Goal: Information Seeking & Learning: Learn about a topic

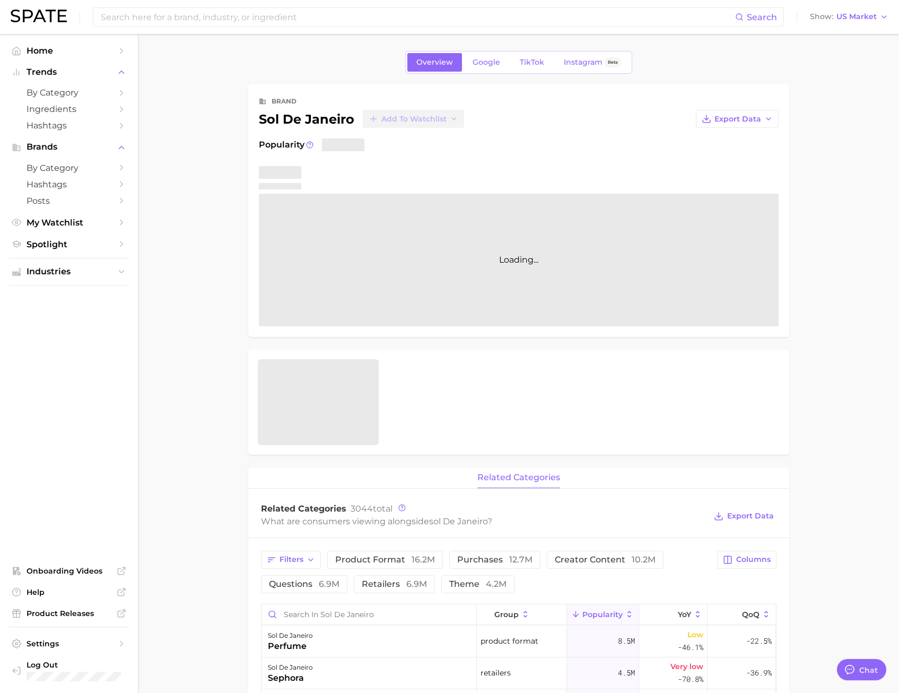
type textarea "x"
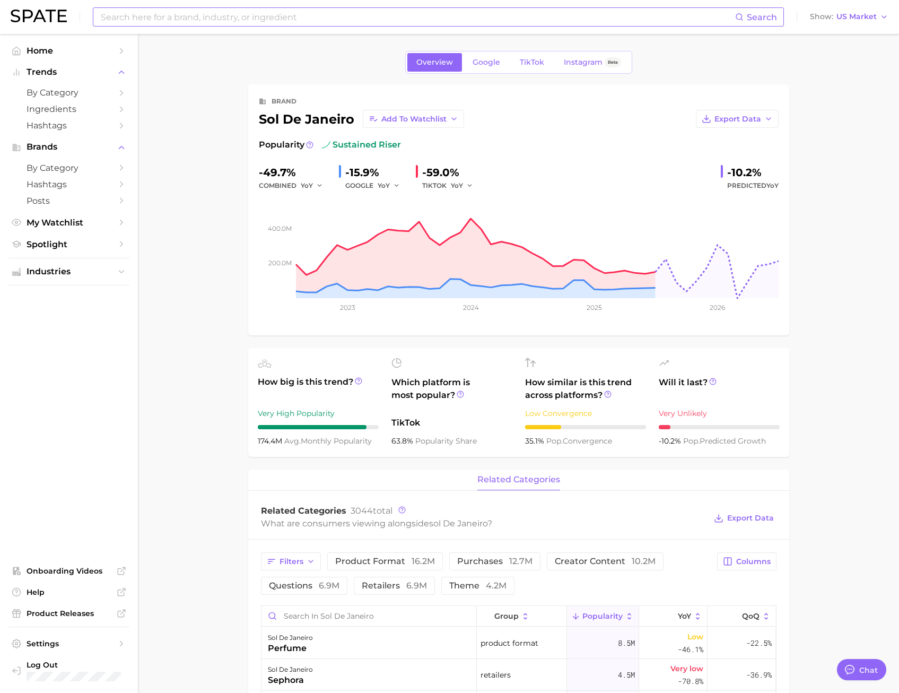
click at [145, 23] on input at bounding box center [417, 17] width 635 height 18
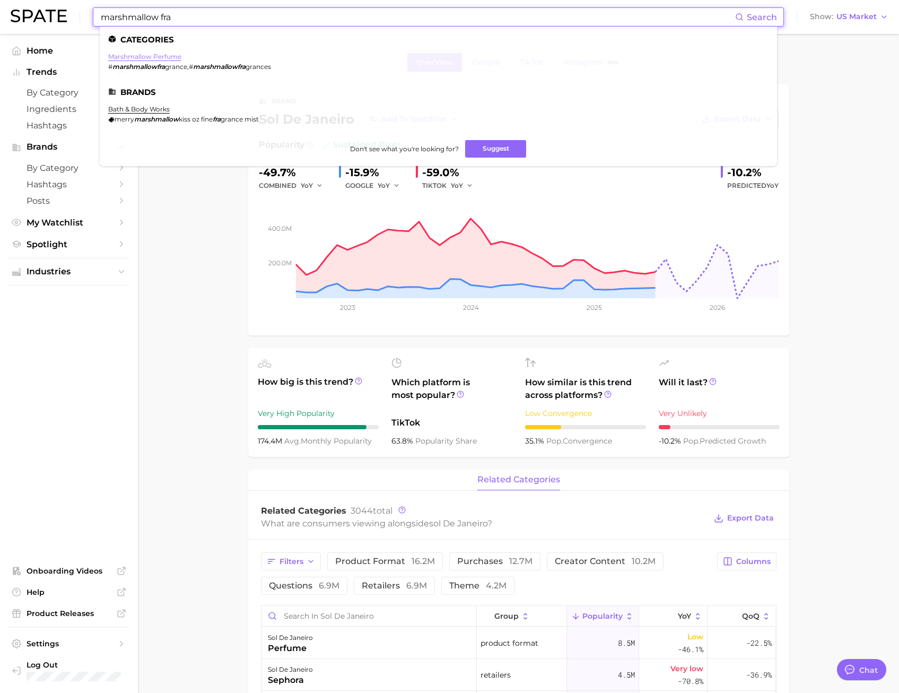
type input "marshmallow fra"
click at [172, 56] on link "marshmallow perfume" at bounding box center [144, 56] width 73 height 8
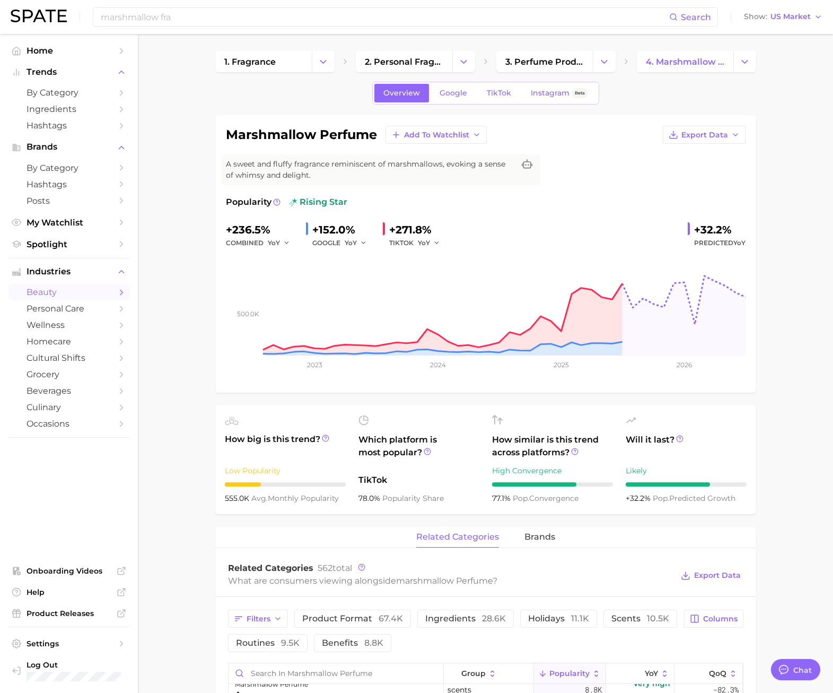
type textarea "x"
click at [489, 87] on link "TikTok" at bounding box center [498, 93] width 42 height 19
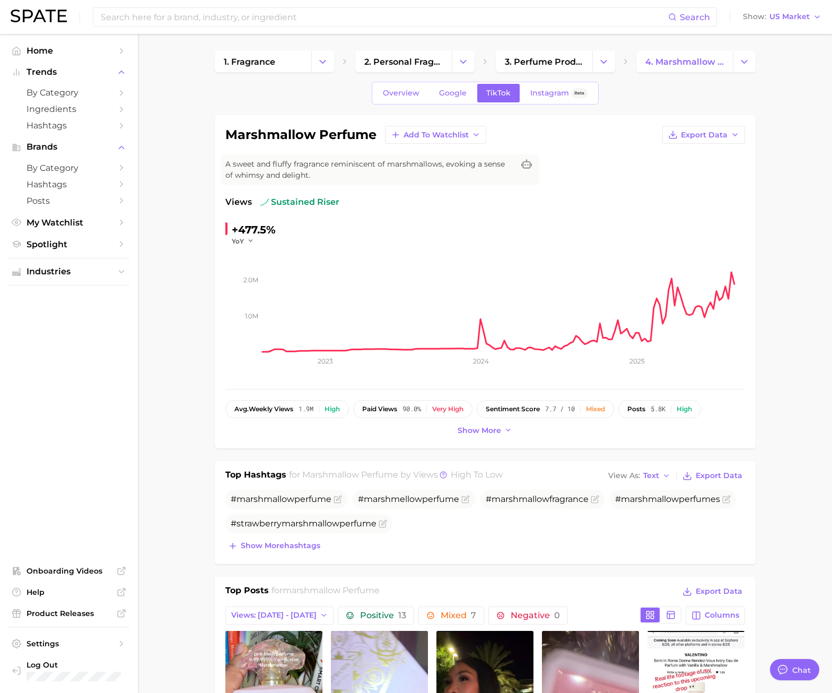
click at [389, 90] on span "Overview" at bounding box center [401, 93] width 37 height 9
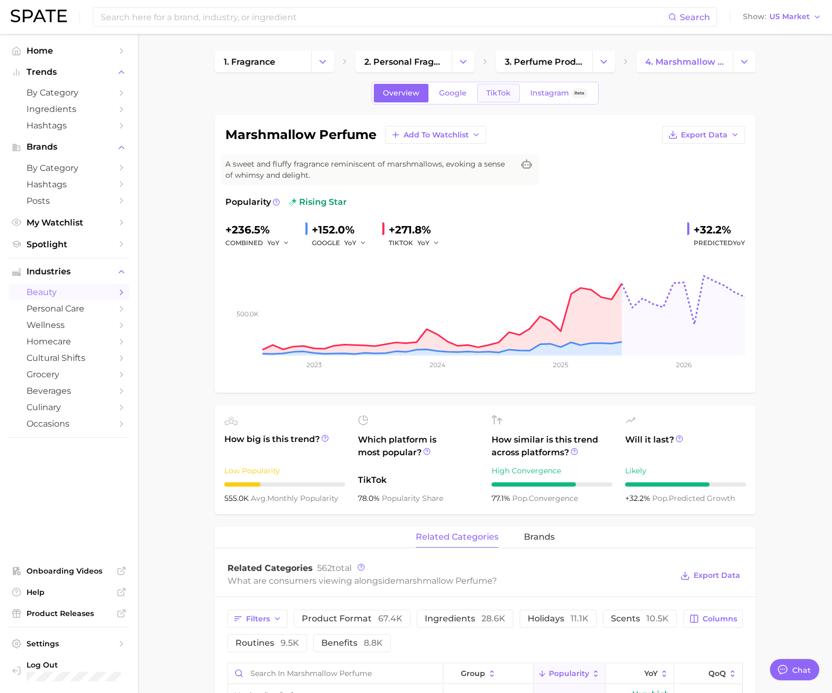
click at [477, 91] on link "TikTok" at bounding box center [498, 93] width 42 height 19
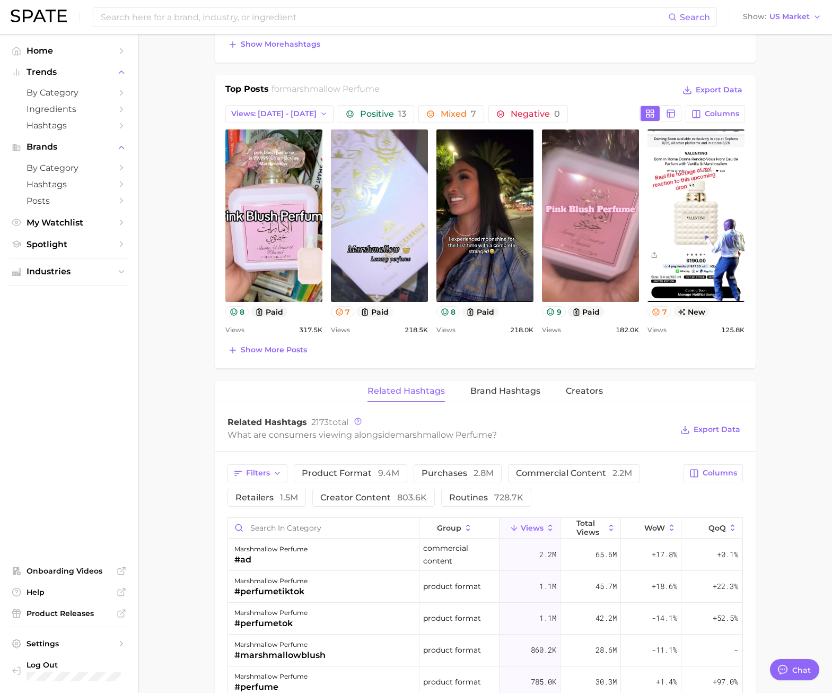
scroll to position [477, 0]
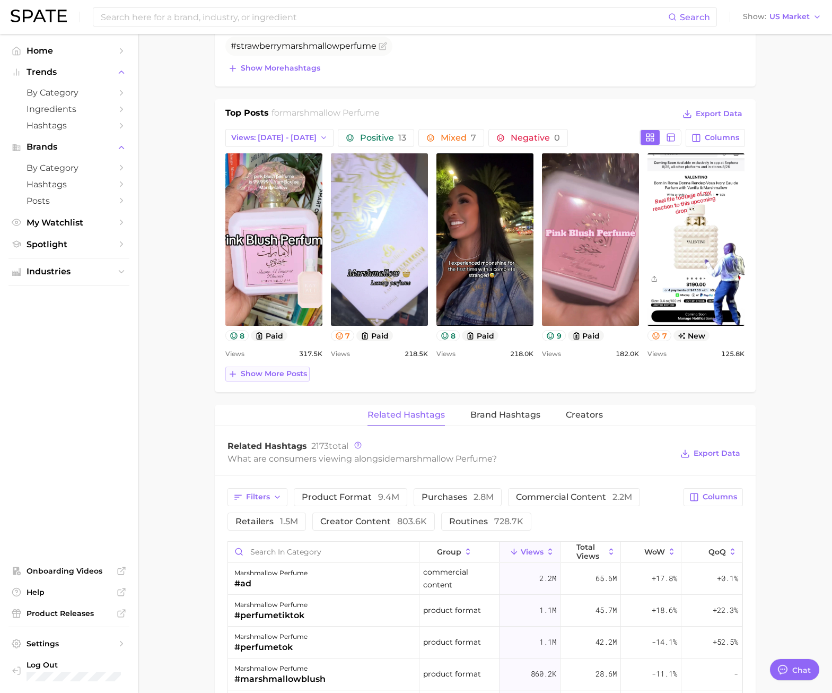
click at [287, 370] on span "Show more posts" at bounding box center [274, 373] width 66 height 9
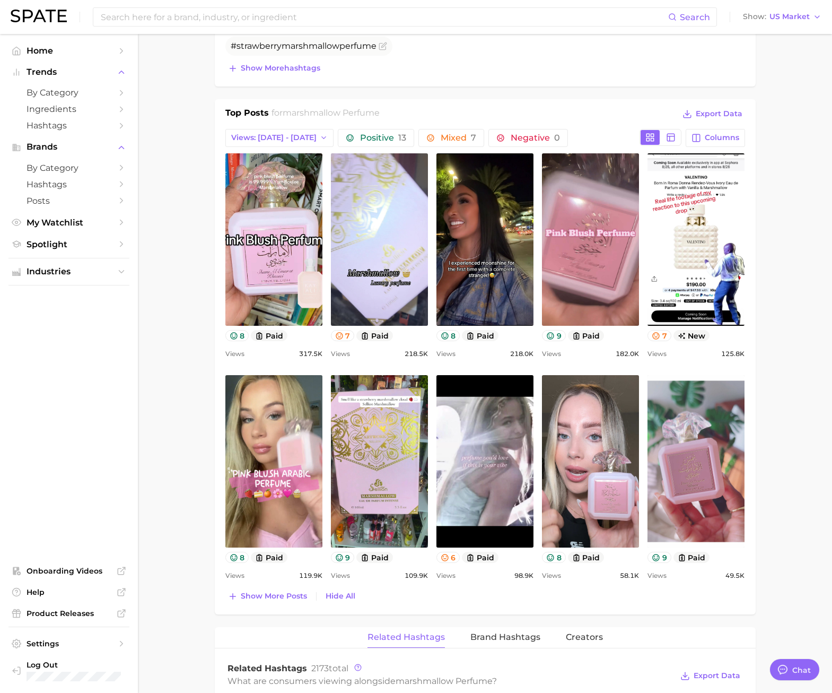
scroll to position [0, 0]
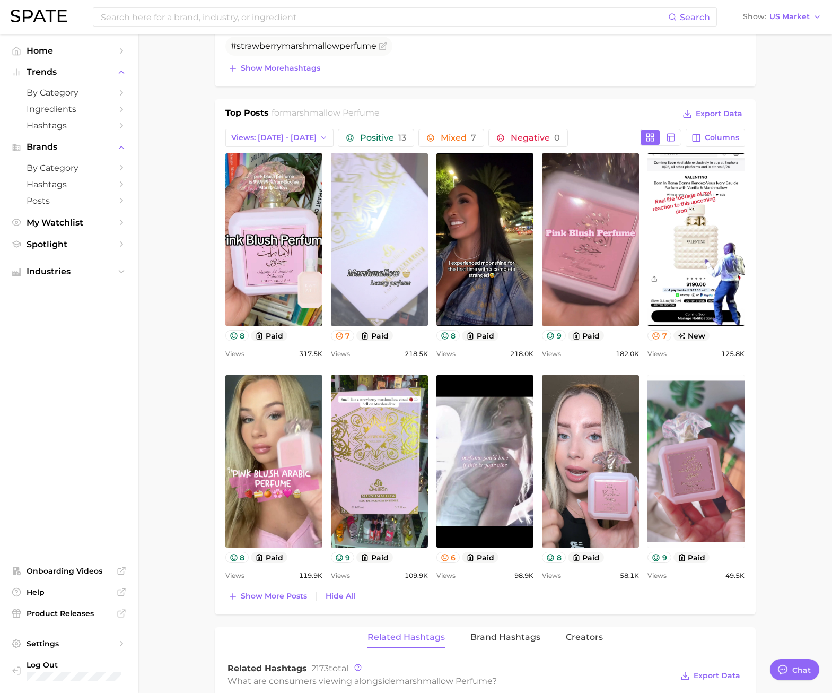
click at [418, 288] on link "view post on TikTok" at bounding box center [379, 239] width 97 height 172
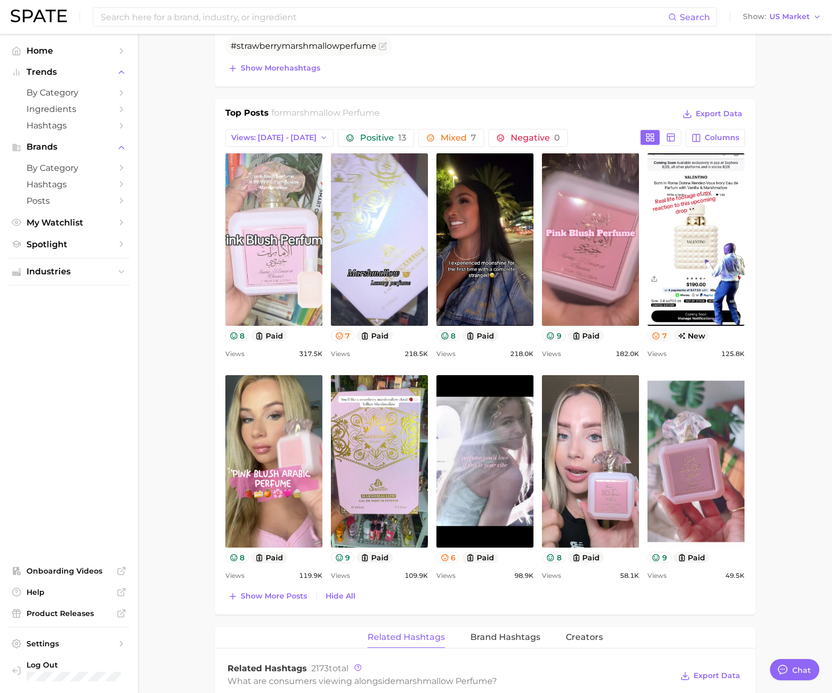
click at [288, 275] on link "view post on TikTok" at bounding box center [273, 239] width 97 height 172
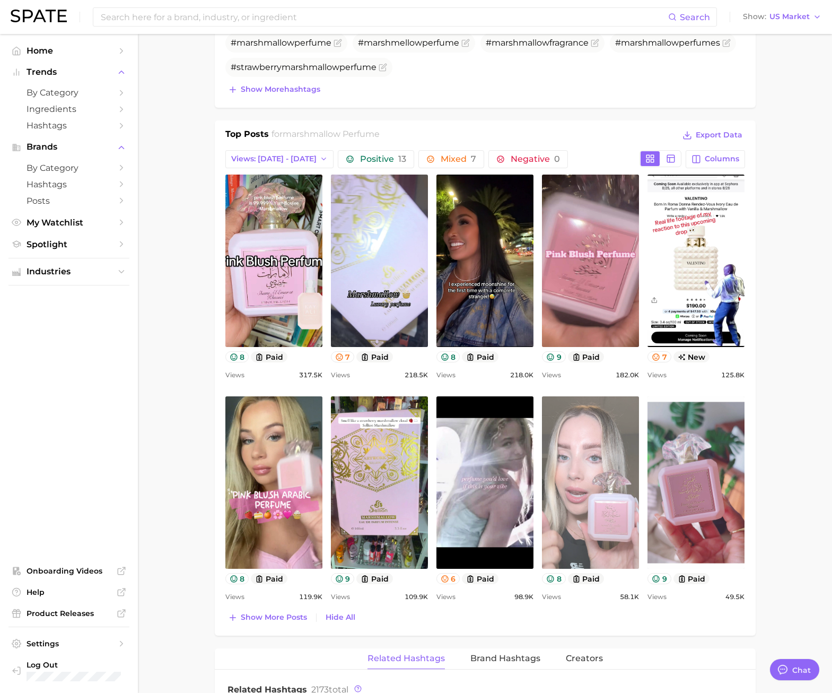
scroll to position [530, 0]
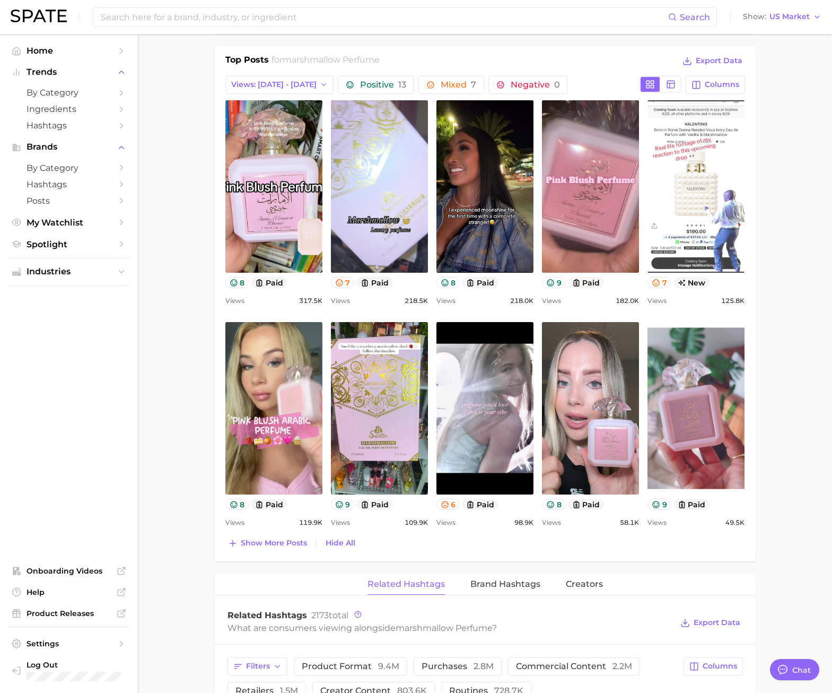
click at [668, 191] on link "view post on TikTok" at bounding box center [695, 186] width 97 height 172
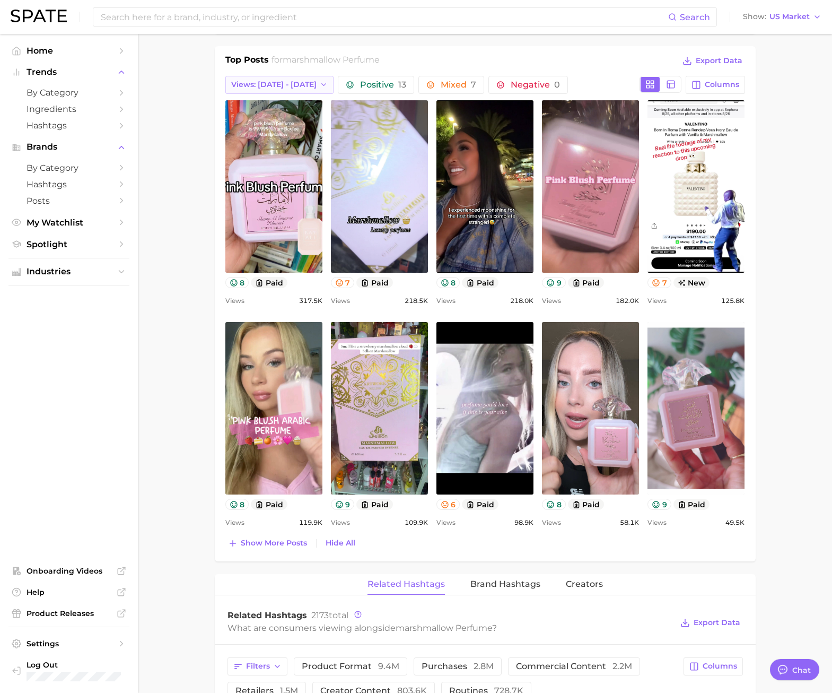
click at [277, 82] on span "Views: [DATE] - [DATE]" at bounding box center [273, 84] width 85 height 9
click at [252, 137] on button "Total Views" at bounding box center [275, 142] width 117 height 19
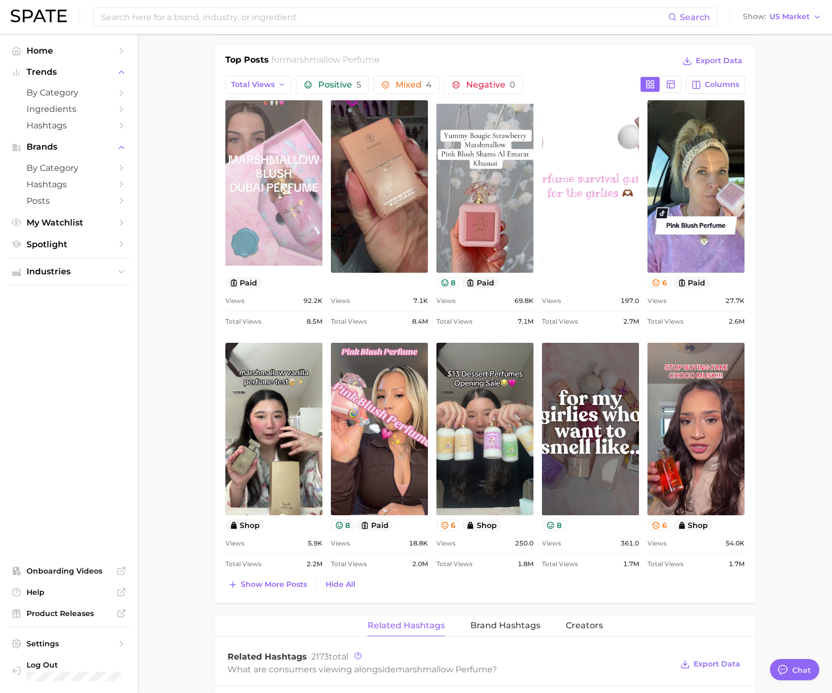
scroll to position [0, 0]
click at [283, 244] on link "view post on TikTok" at bounding box center [273, 186] width 97 height 172
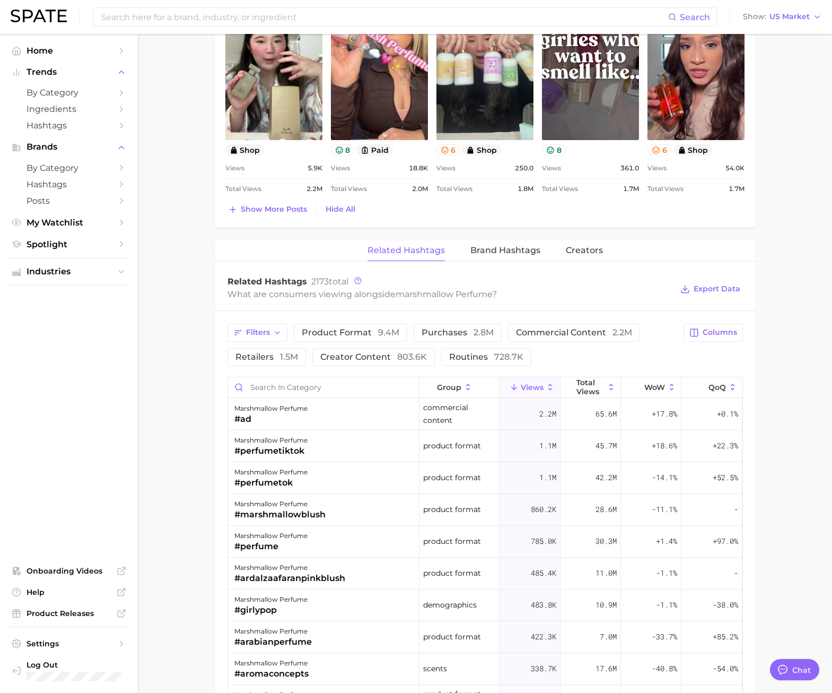
scroll to position [955, 0]
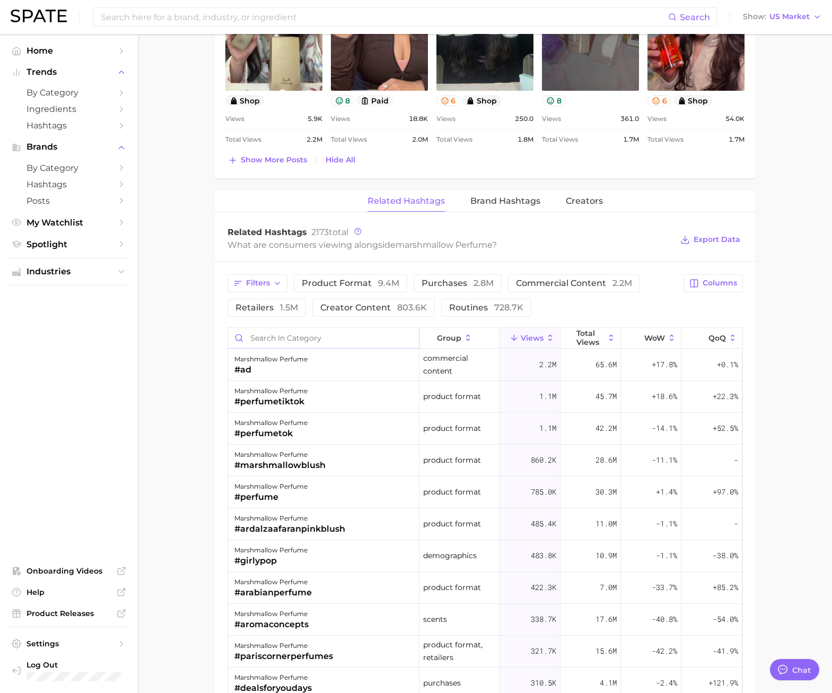
click at [314, 334] on input "Search in category" at bounding box center [323, 338] width 191 height 20
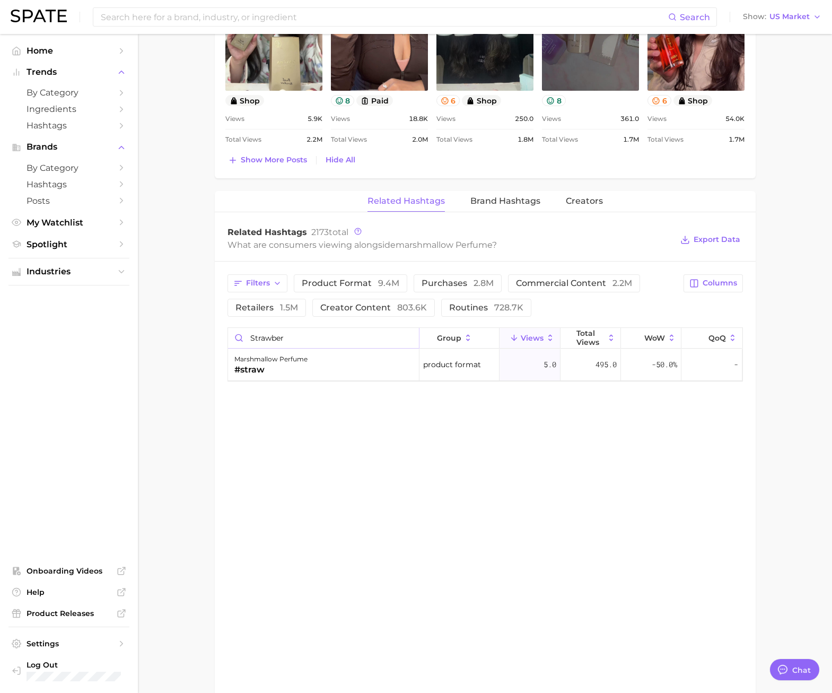
type input "strawberr"
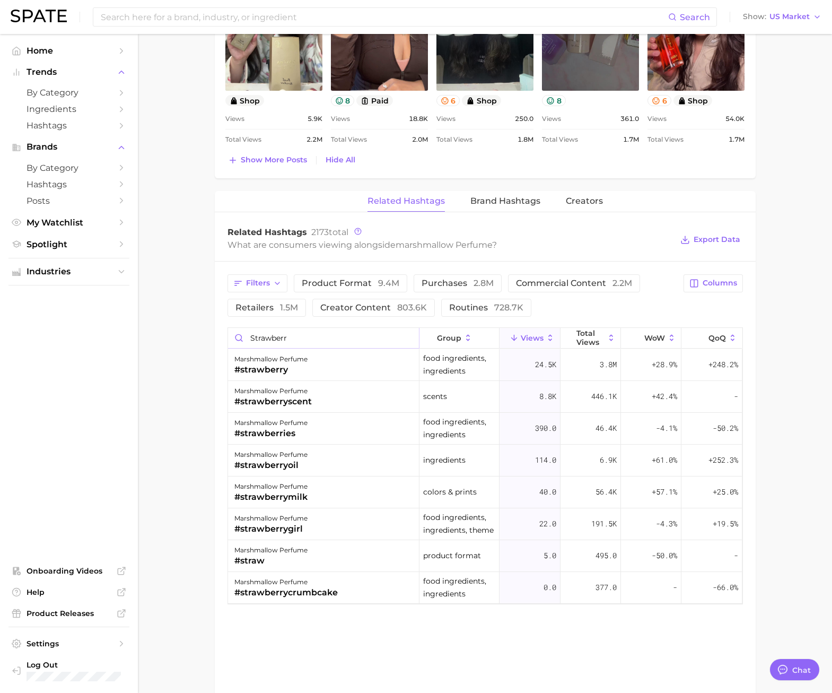
drag, startPoint x: 274, startPoint y: 343, endPoint x: 215, endPoint y: 342, distance: 58.9
click at [224, 345] on div "Filters product format 9.4m purchases 2.8m commercial content 2.2m retailers 1.…" at bounding box center [485, 438] width 541 height 355
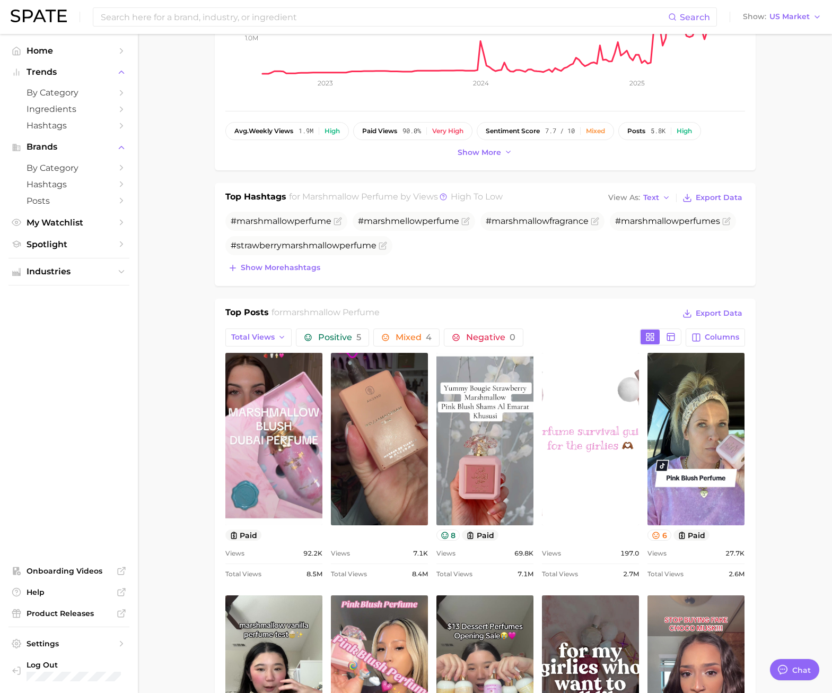
scroll to position [181, 0]
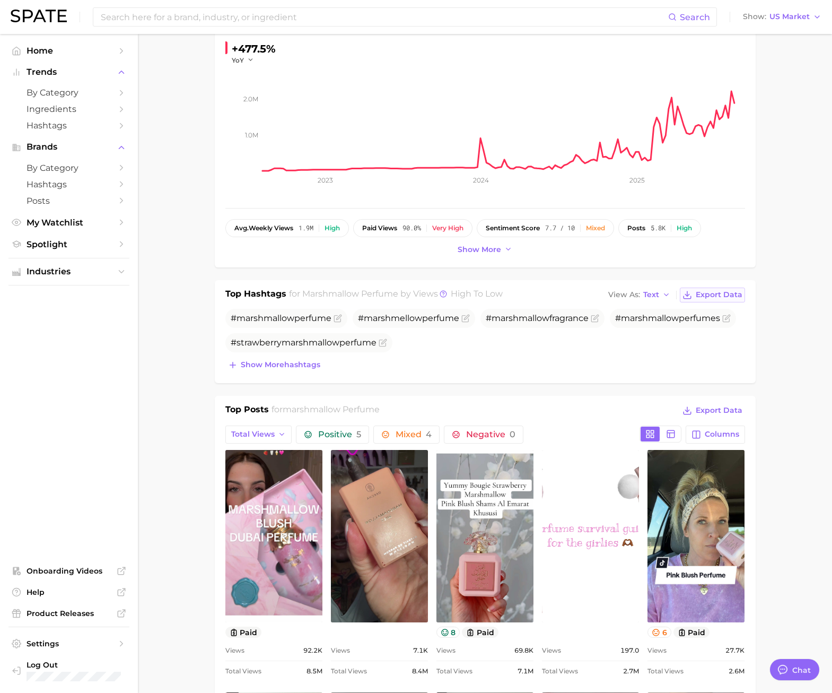
click at [687, 293] on icon at bounding box center [687, 295] width 10 height 10
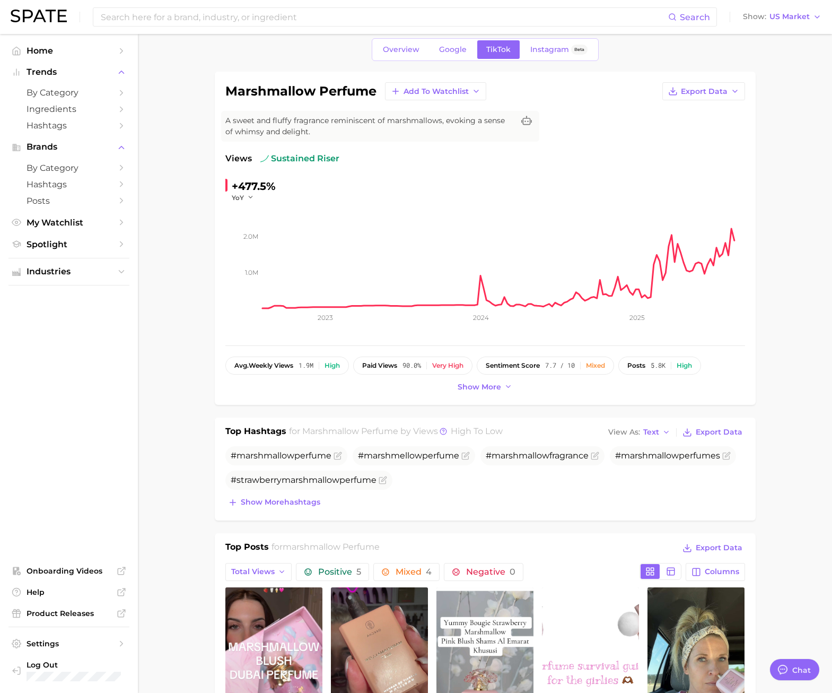
scroll to position [0, 0]
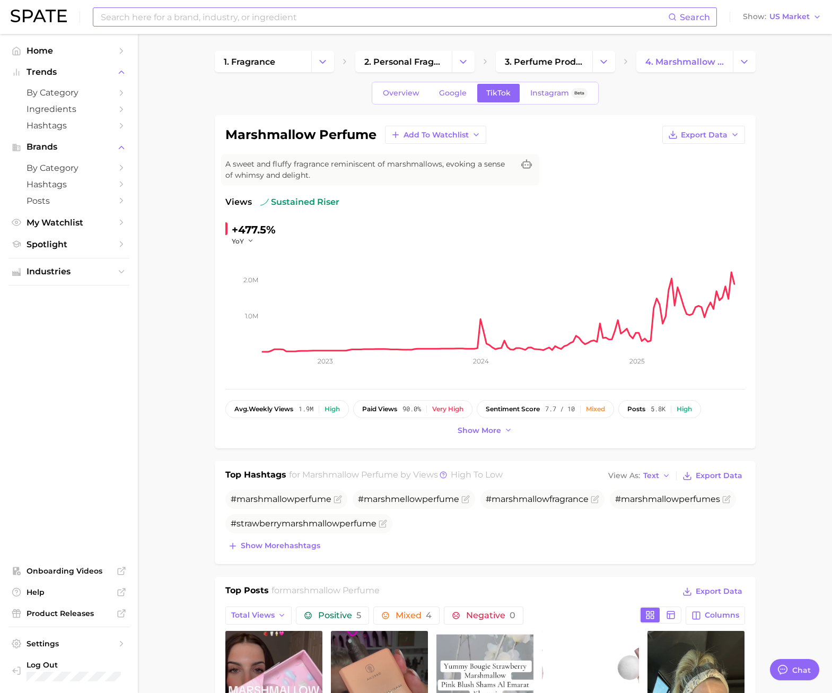
click at [244, 18] on input at bounding box center [384, 17] width 568 height 18
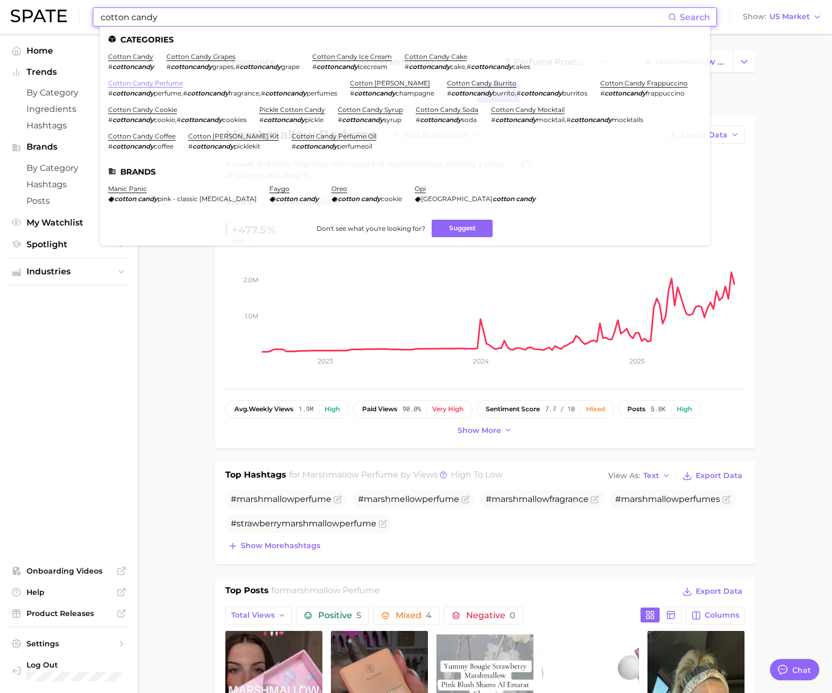
type input "cotton candy"
click at [164, 82] on link "cotton candy perfume" at bounding box center [145, 83] width 75 height 8
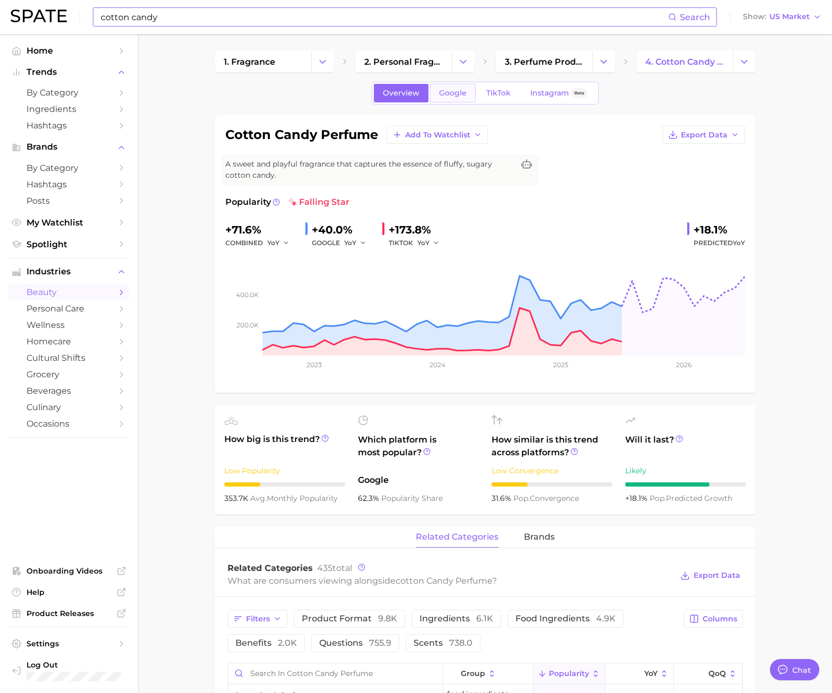
click at [461, 91] on span "Google" at bounding box center [453, 93] width 28 height 9
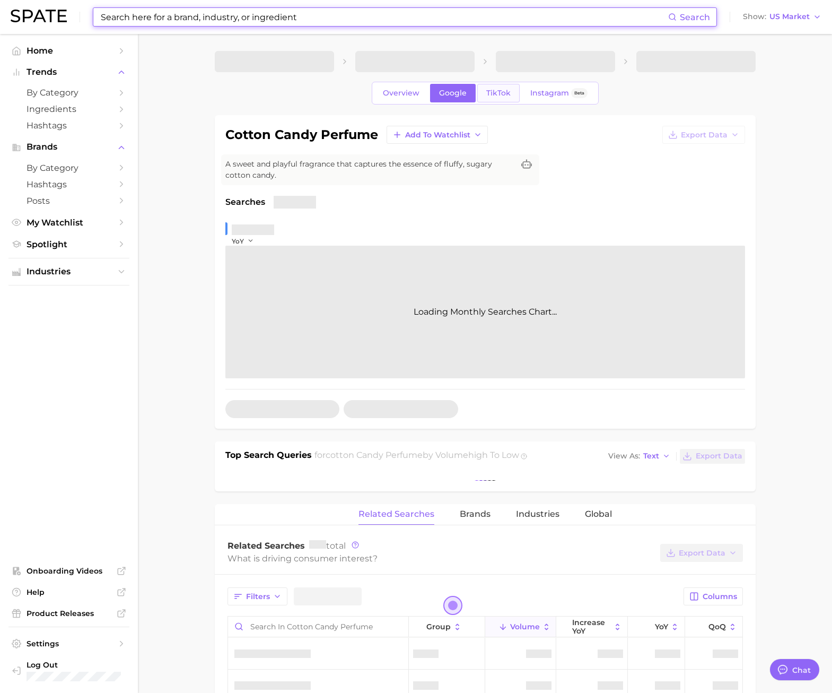
click at [491, 93] on span "TikTok" at bounding box center [498, 93] width 24 height 9
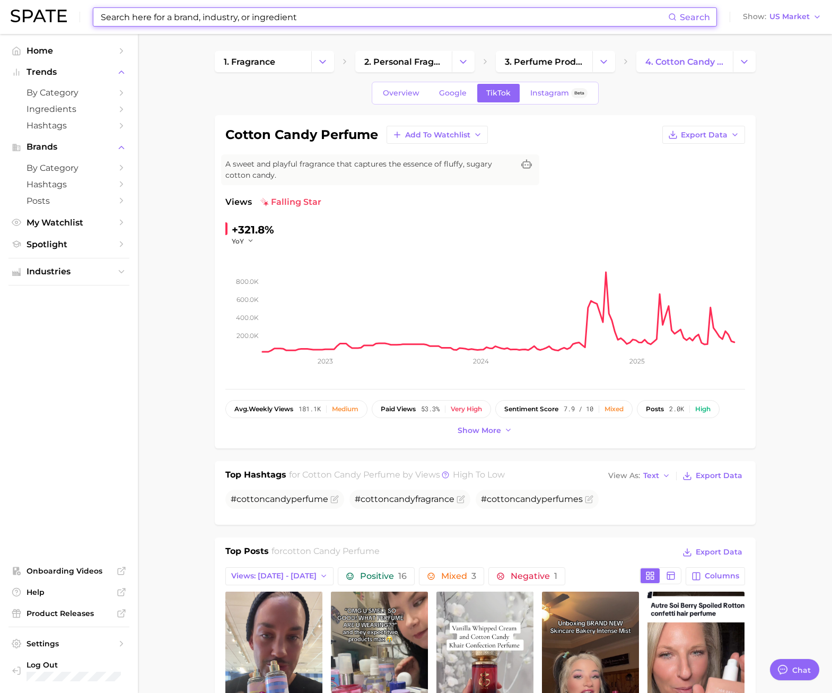
click at [410, 102] on div "Overview Google TikTok Instagram Beta" at bounding box center [485, 93] width 227 height 23
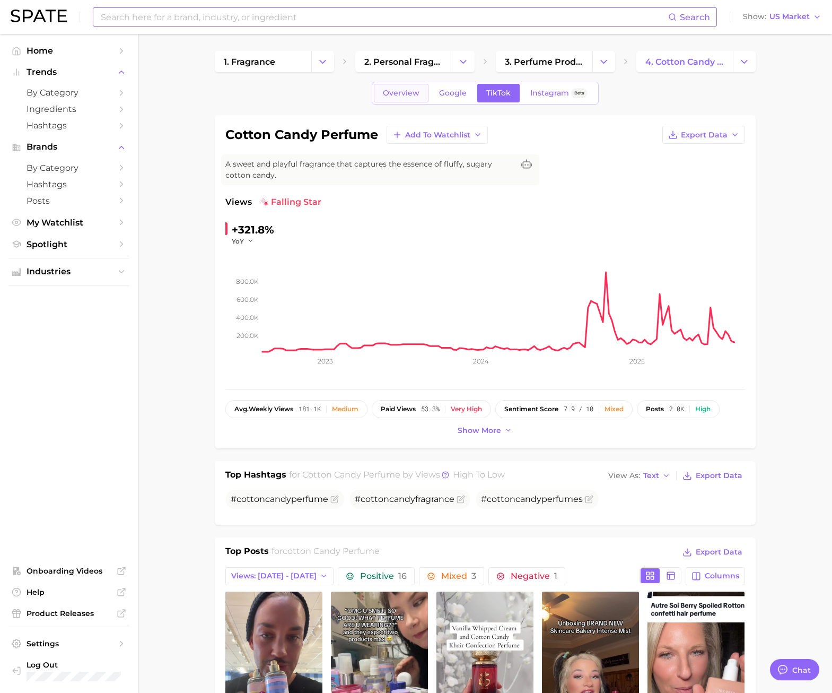
click at [408, 94] on span "Overview" at bounding box center [401, 93] width 37 height 9
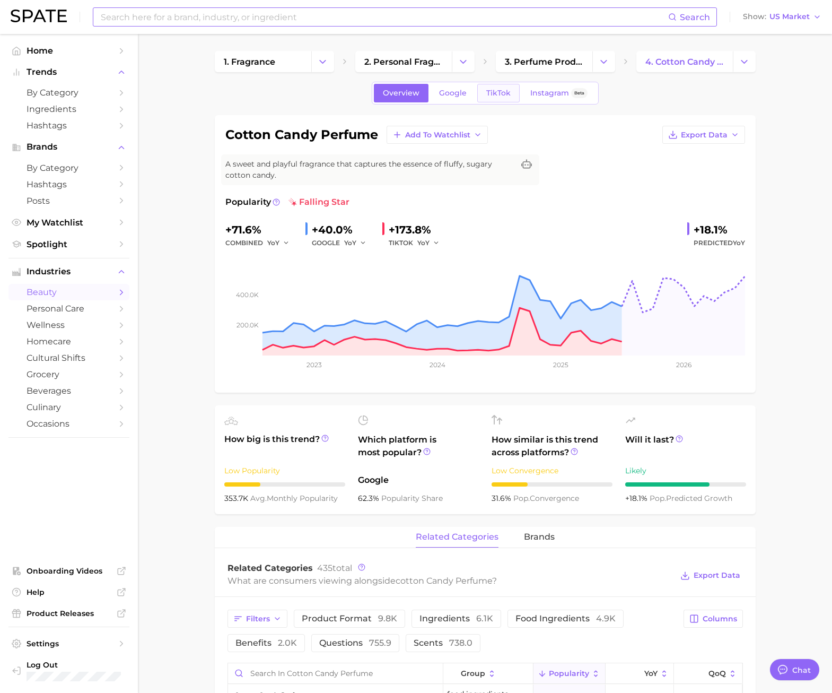
click at [498, 87] on link "TikTok" at bounding box center [498, 93] width 42 height 19
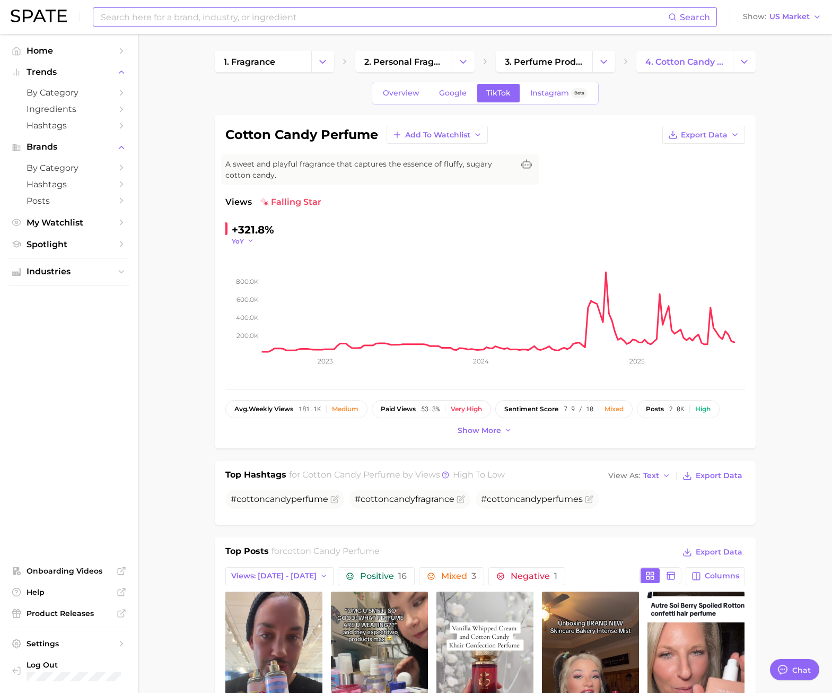
click at [247, 242] on icon "button" at bounding box center [250, 240] width 7 height 7
click at [182, 268] on button "QoQ" at bounding box center [203, 275] width 117 height 19
click at [237, 244] on div "-18.5% QoQ 200.0k 400.0k 600.0k 800.0k 2023 2024 2025" at bounding box center [485, 299] width 520 height 157
click at [238, 241] on span "QoQ" at bounding box center [239, 241] width 15 height 9
click at [189, 257] on button "YoY" at bounding box center [203, 256] width 117 height 19
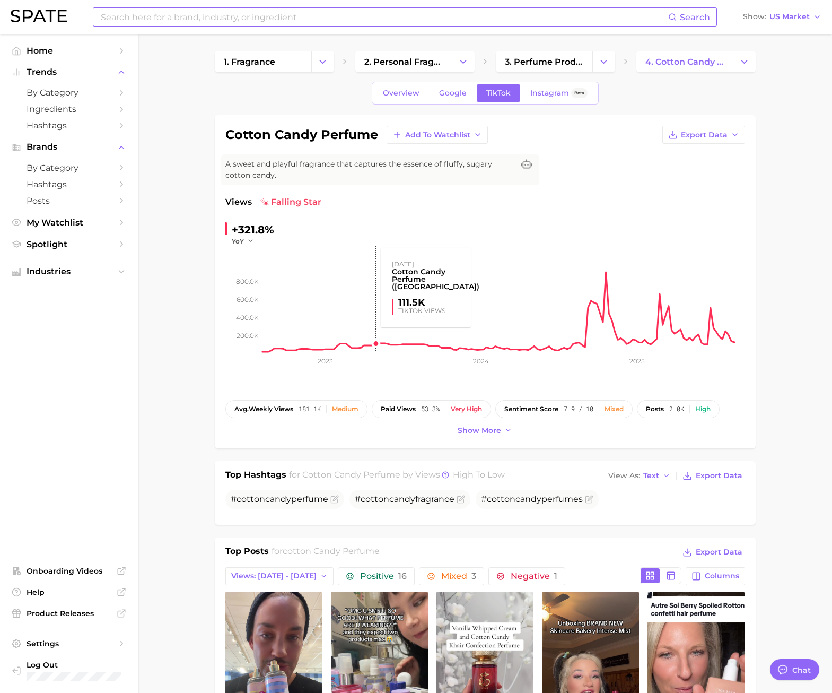
click at [363, 277] on rect at bounding box center [503, 299] width 483 height 106
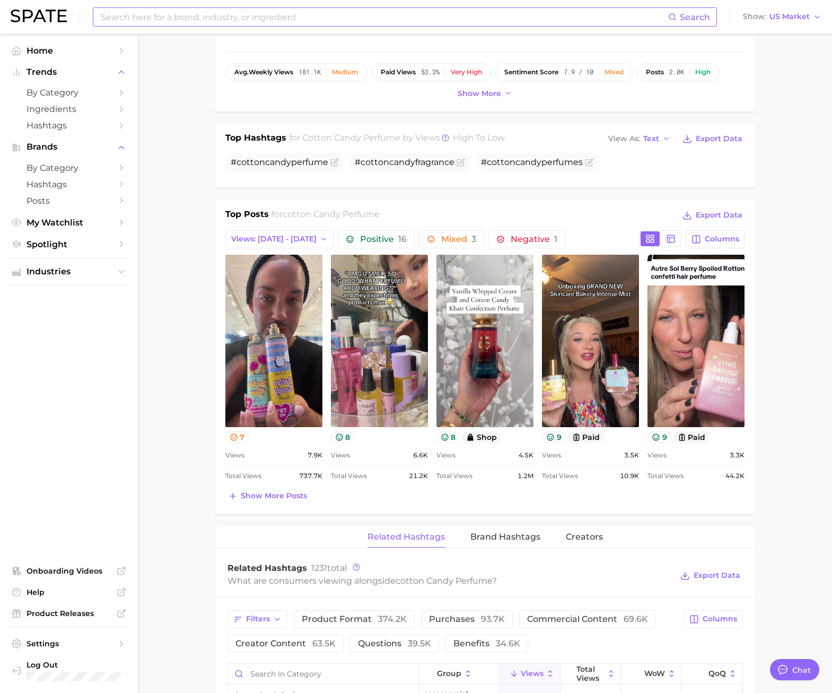
scroll to position [318, 0]
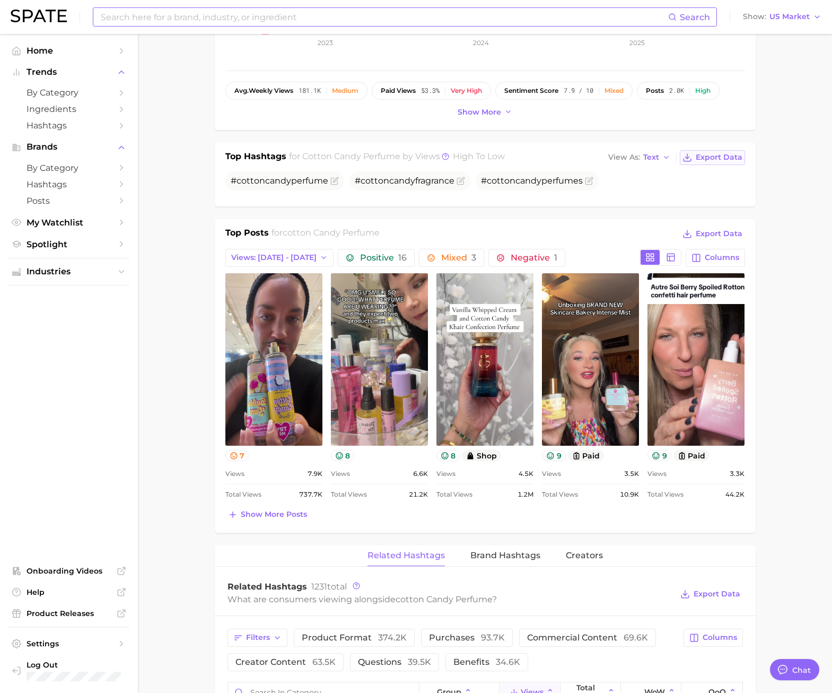
click at [717, 153] on span "Export Data" at bounding box center [719, 157] width 47 height 9
click at [193, 347] on main "1. fragrance 2. personal fragrance 3. perfume products 4. cotton candy perfume …" at bounding box center [485, 578] width 694 height 1724
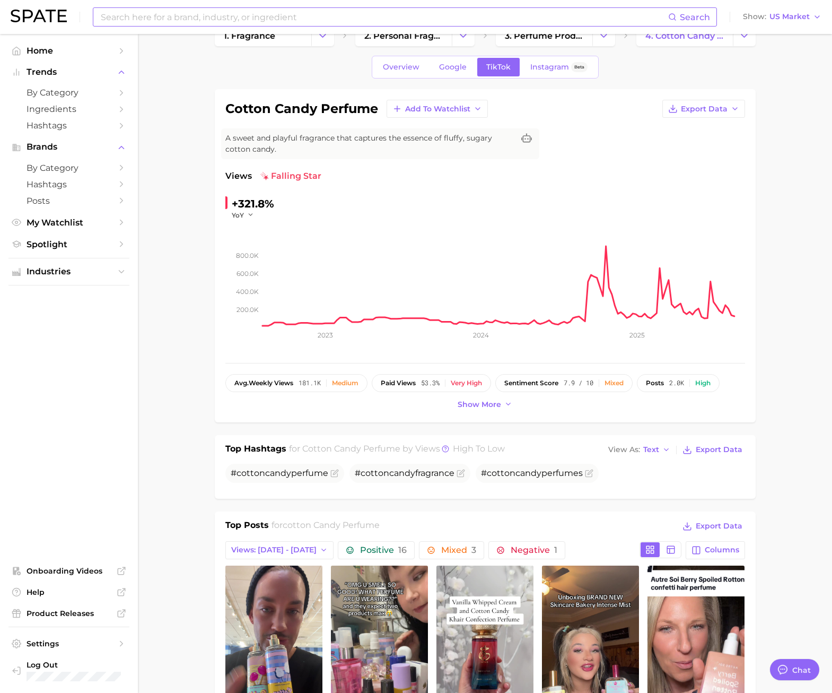
scroll to position [0, 0]
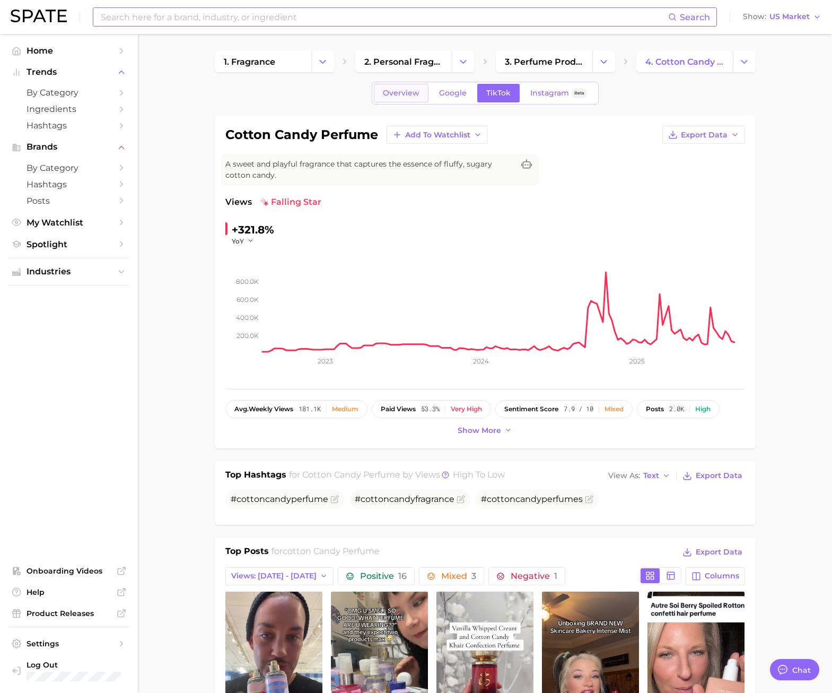
click at [410, 86] on link "Overview" at bounding box center [401, 93] width 55 height 19
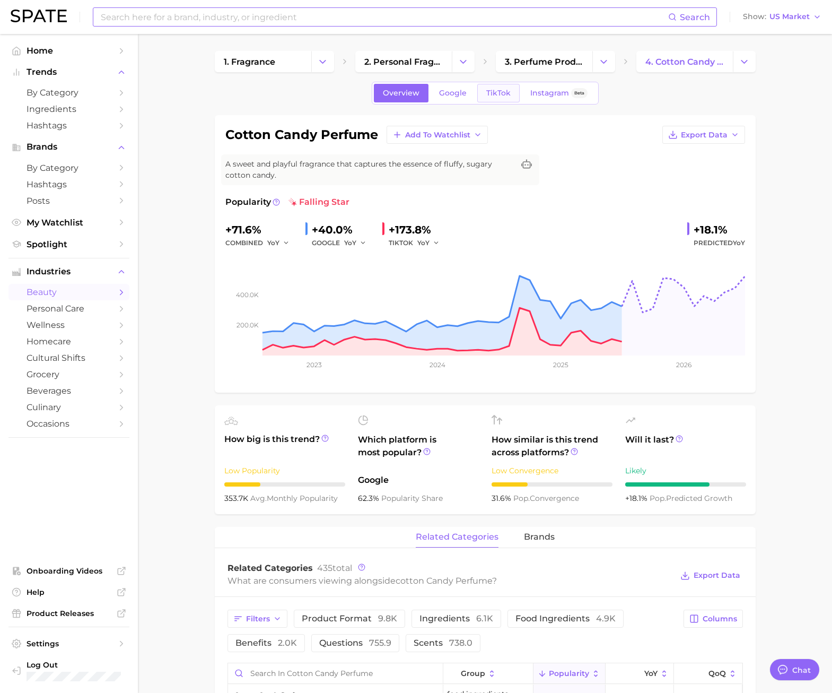
click at [498, 89] on span "TikTok" at bounding box center [498, 93] width 24 height 9
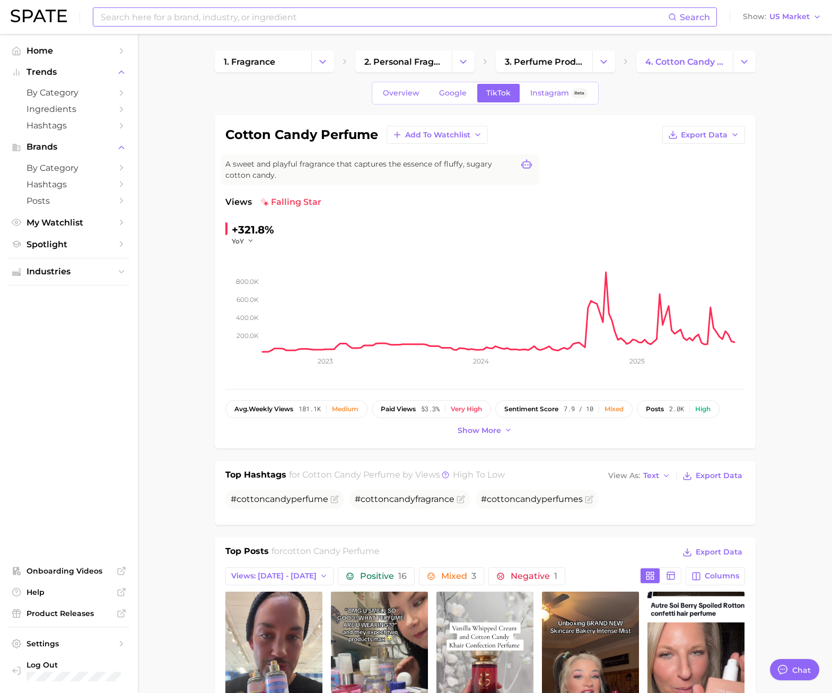
click at [522, 167] on icon at bounding box center [526, 163] width 11 height 9
click at [515, 207] on div "Views falling star" at bounding box center [485, 202] width 520 height 13
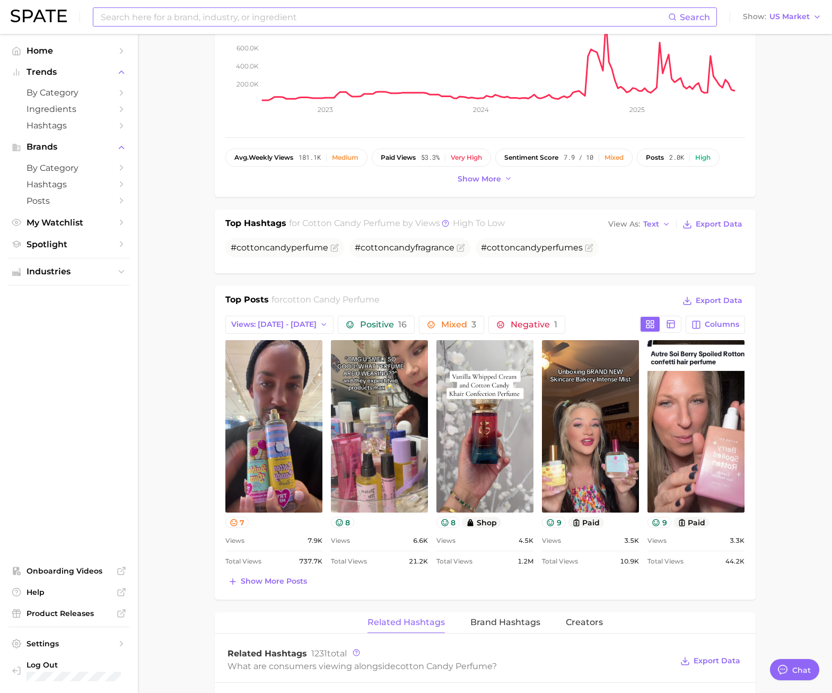
scroll to position [424, 0]
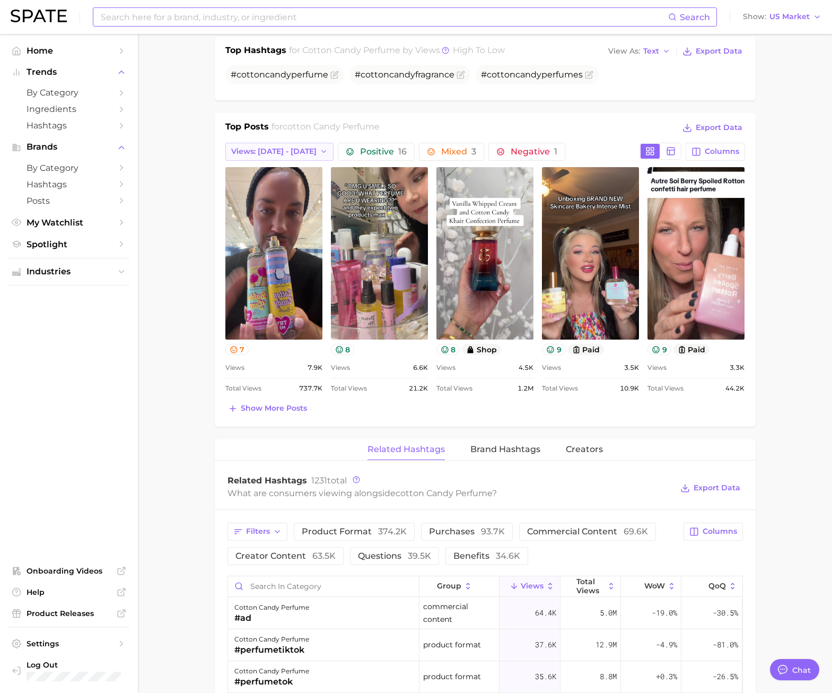
click at [280, 155] on span "Views: [DATE] - [DATE]" at bounding box center [273, 151] width 85 height 9
click at [278, 184] on button "Views: [DATE] - [DATE]" at bounding box center [275, 190] width 117 height 19
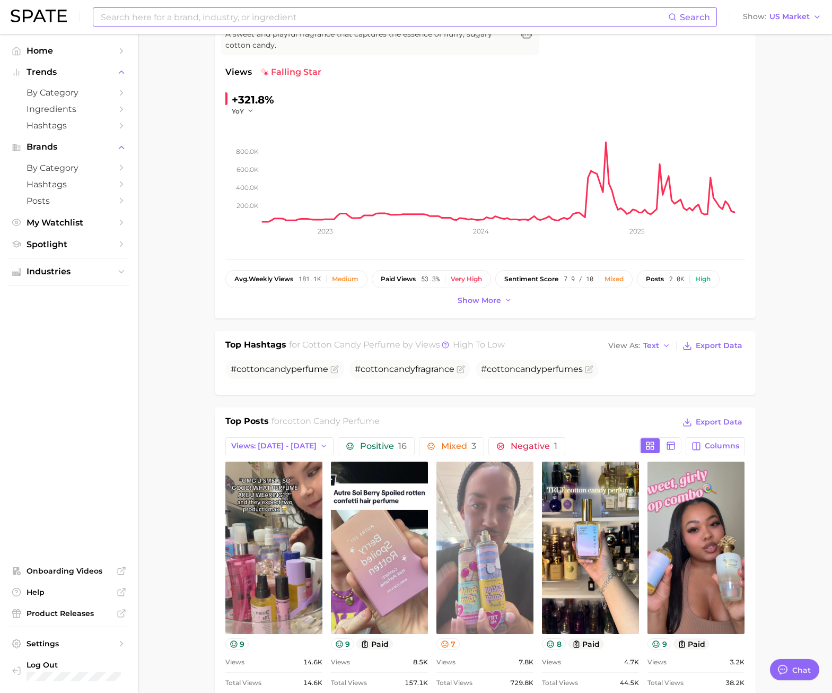
scroll to position [265, 0]
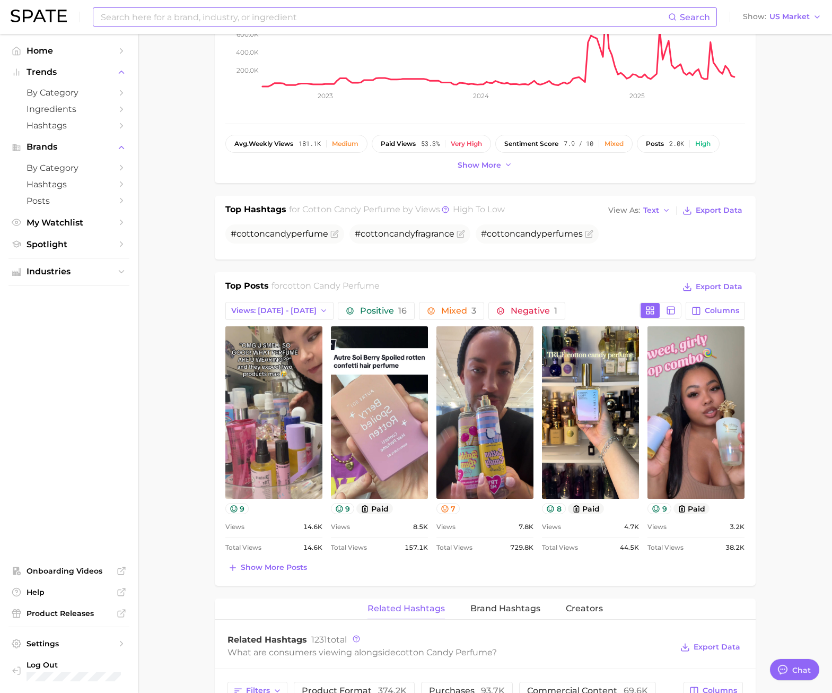
click at [790, 580] on main "1. fragrance 2. personal fragrance 3. perfume products 4. cotton candy perfume …" at bounding box center [485, 631] width 694 height 1724
click at [296, 567] on span "Show more posts" at bounding box center [274, 567] width 66 height 9
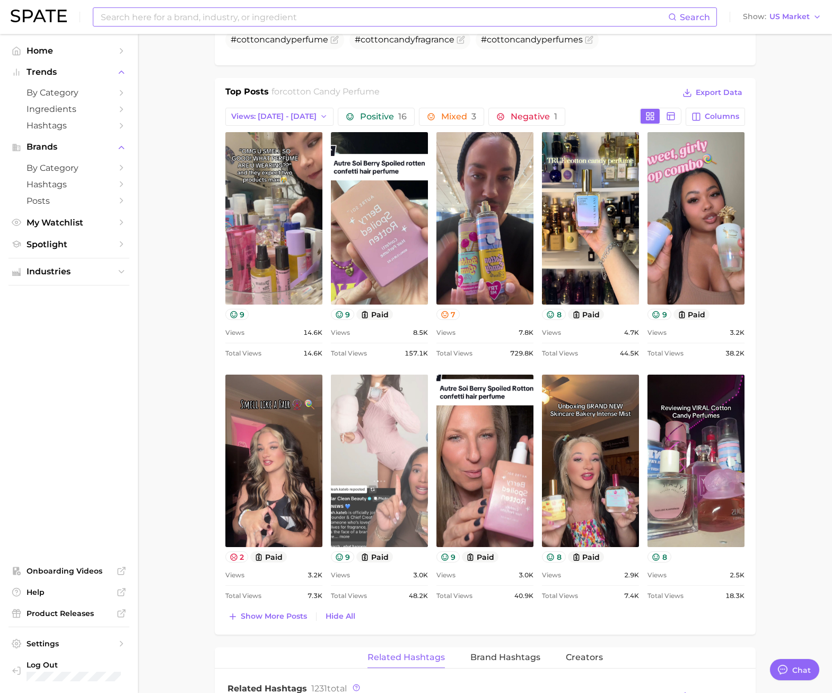
scroll to position [318, 0]
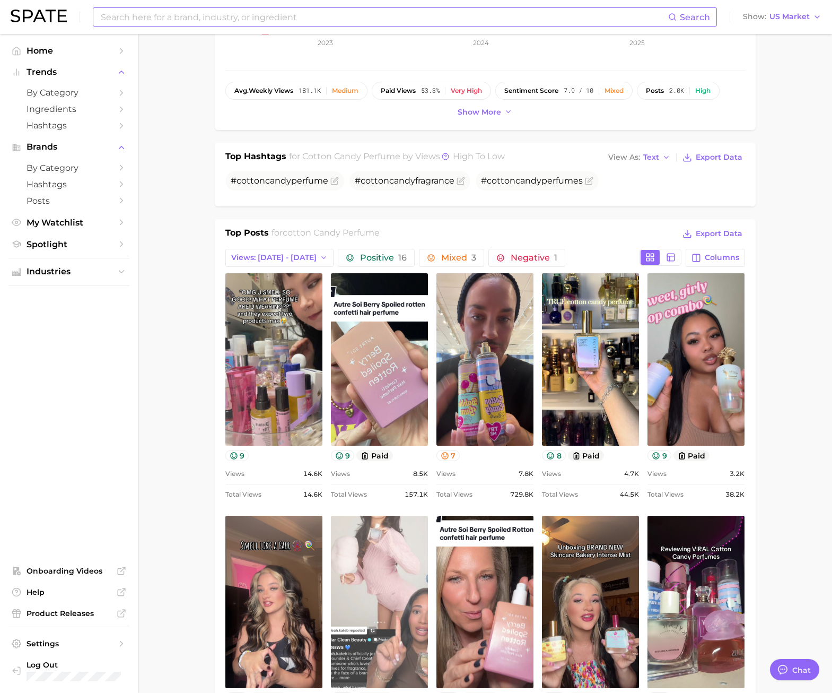
click at [380, 541] on link "view post on TikTok" at bounding box center [379, 601] width 97 height 172
